Goal: Transaction & Acquisition: Book appointment/travel/reservation

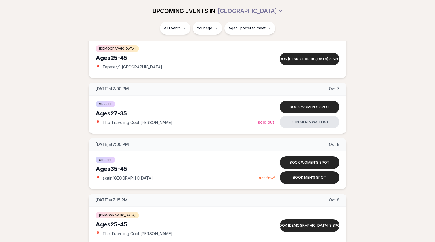
scroll to position [467, 0]
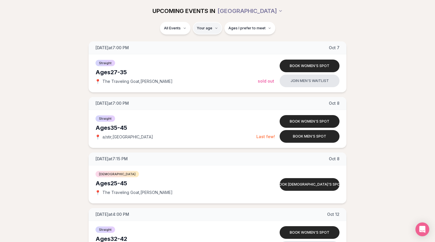
click at [209, 28] on html "Back to home luvvly LOW-PRESSURE SPEED DATING How it Works 💗 3,000 + monthly fi…" at bounding box center [217, 170] width 435 height 1274
type input "**"
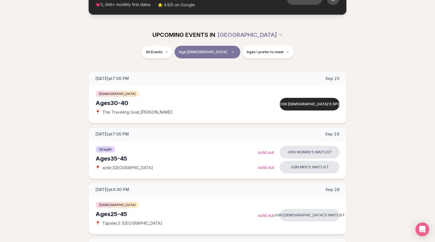
click at [335, 37] on div "UPCOMING EVENTS IN [GEOGRAPHIC_DATA]" at bounding box center [217, 34] width 322 height 13
click at [248, 50] on span "Ages I prefer to meet" at bounding box center [264, 52] width 37 height 5
click at [228, 65] on button "Younger than me" at bounding box center [226, 66] width 5 height 5
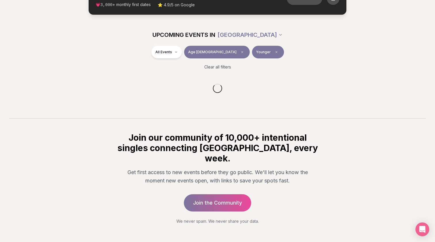
click at [332, 55] on div "All Events Age [DEMOGRAPHIC_DATA] Younger" at bounding box center [217, 53] width 322 height 15
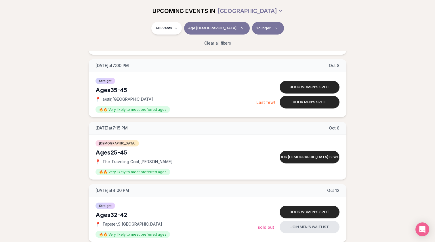
scroll to position [379, 0]
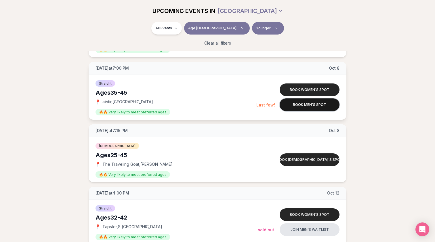
click at [297, 103] on button "Book men's spot" at bounding box center [309, 104] width 60 height 13
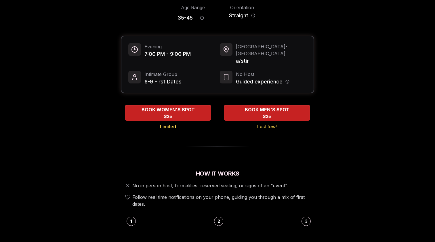
scroll to position [14, 0]
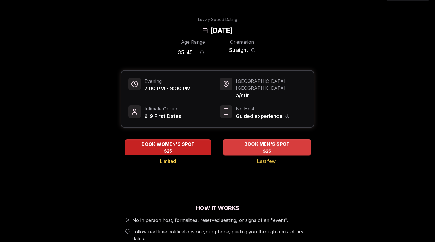
click at [275, 141] on span "BOOK MEN'S SPOT" at bounding box center [267, 144] width 48 height 7
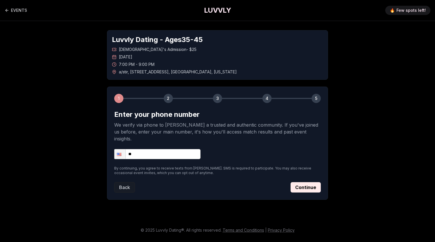
scroll to position [5, 0]
click at [145, 149] on input "**" at bounding box center [157, 154] width 86 height 10
type input "**********"
click at [308, 182] on button "Continue" at bounding box center [305, 187] width 30 height 10
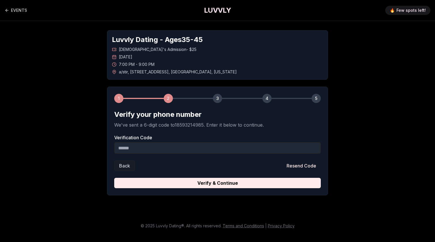
click at [176, 142] on input "Verification Code" at bounding box center [217, 147] width 206 height 11
type input "******"
click at [217, 178] on button "Verify & Continue" at bounding box center [217, 183] width 206 height 10
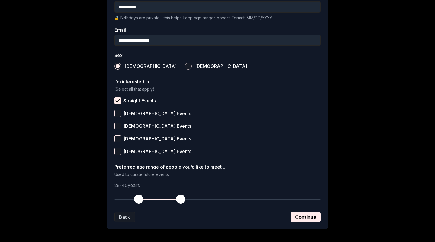
scroll to position [167, 0]
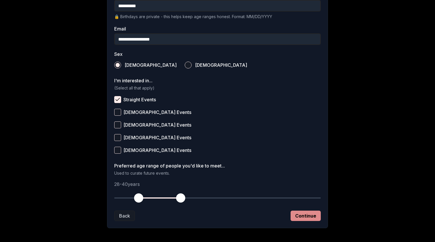
click at [305, 215] on button "Continue" at bounding box center [305, 215] width 30 height 10
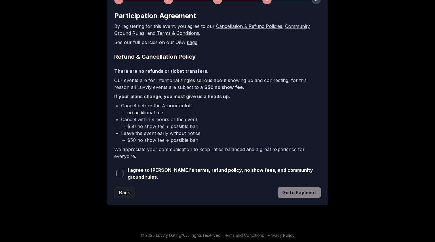
scroll to position [98, 0]
click at [121, 172] on span "button" at bounding box center [119, 173] width 7 height 7
click at [300, 191] on button "Go to Payment" at bounding box center [298, 192] width 43 height 10
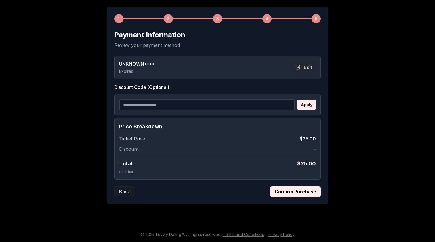
click at [295, 192] on button "Confirm Purchase" at bounding box center [295, 191] width 51 height 10
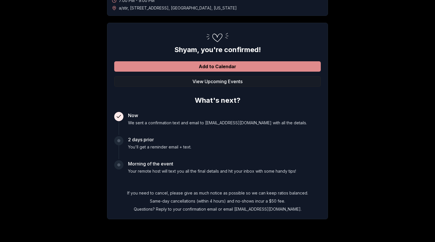
click at [218, 69] on button "Add to Calendar" at bounding box center [217, 66] width 206 height 10
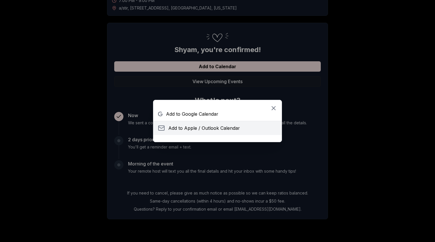
click at [197, 127] on span "Add to Apple / Outlook Calendar" at bounding box center [204, 127] width 72 height 7
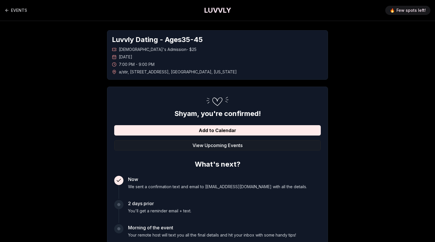
scroll to position [0, 0]
